Goal: Check status

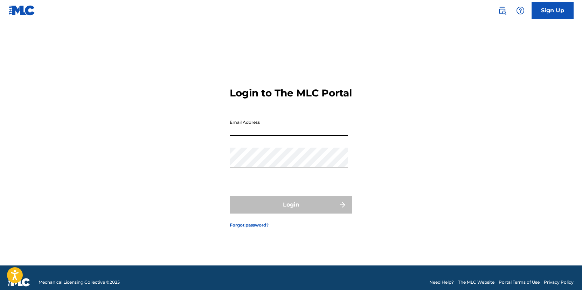
click at [279, 132] on input "Email Address" at bounding box center [289, 126] width 118 height 20
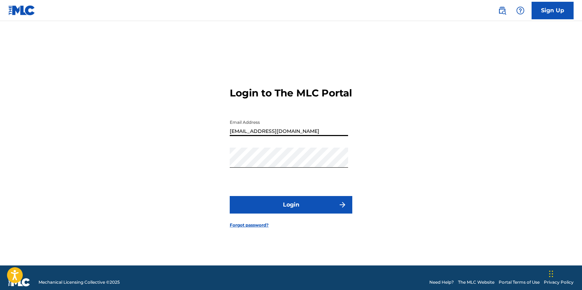
type input "[EMAIL_ADDRESS][DOMAIN_NAME]"
click at [267, 205] on button "Login" at bounding box center [291, 205] width 123 height 18
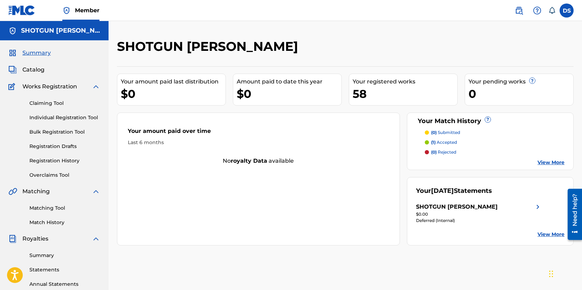
click at [43, 253] on link "Summary" at bounding box center [64, 255] width 71 height 7
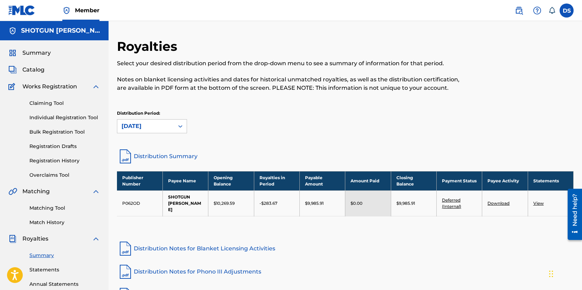
click at [44, 49] on span "Summary" at bounding box center [36, 53] width 28 height 8
